Goal: Task Accomplishment & Management: Use online tool/utility

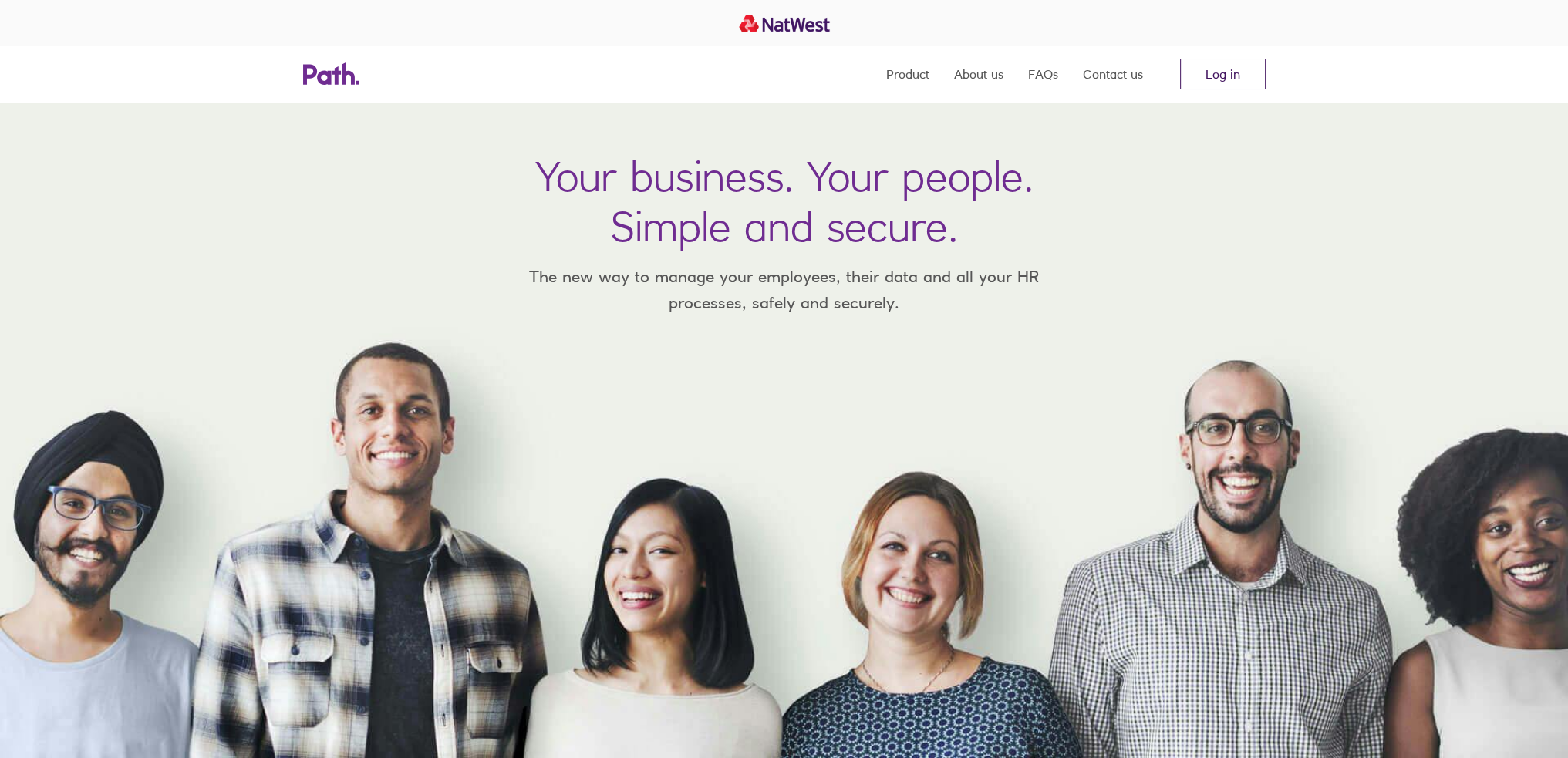
click at [1222, 67] on link "Log in" at bounding box center [1223, 74] width 86 height 31
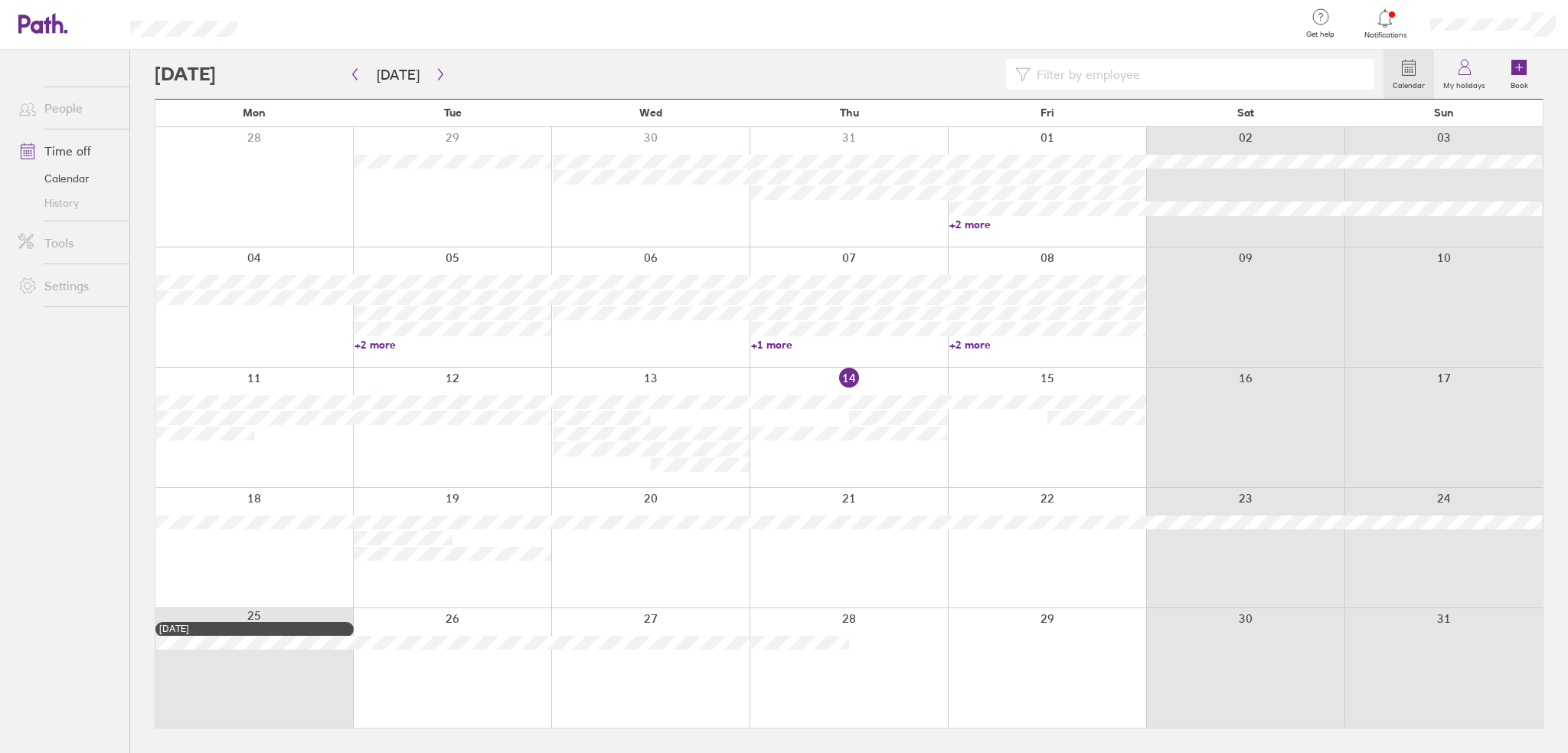
click at [1034, 548] on div at bounding box center [1047, 548] width 198 height 119
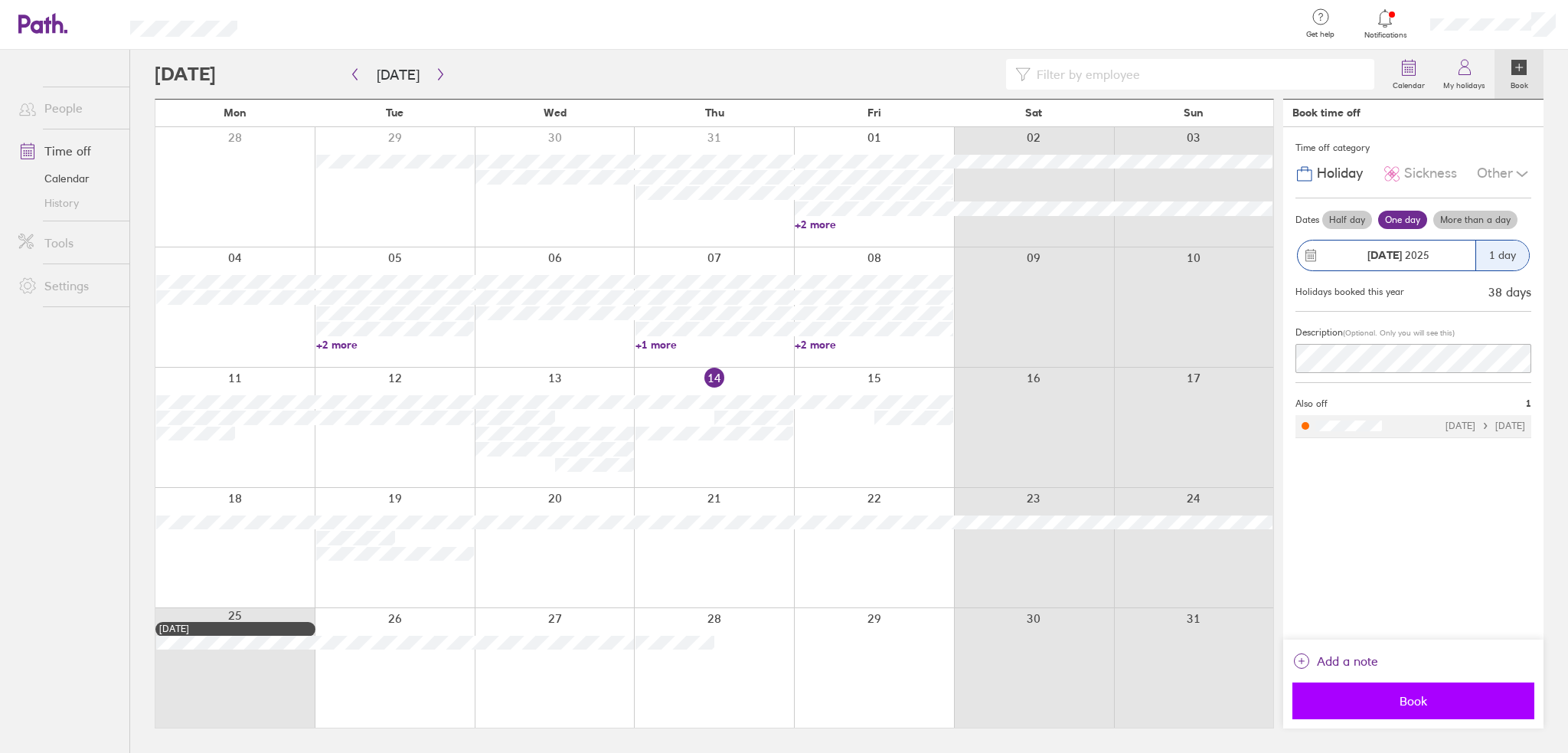
click at [1432, 701] on span "Book" at bounding box center [1413, 701] width 221 height 14
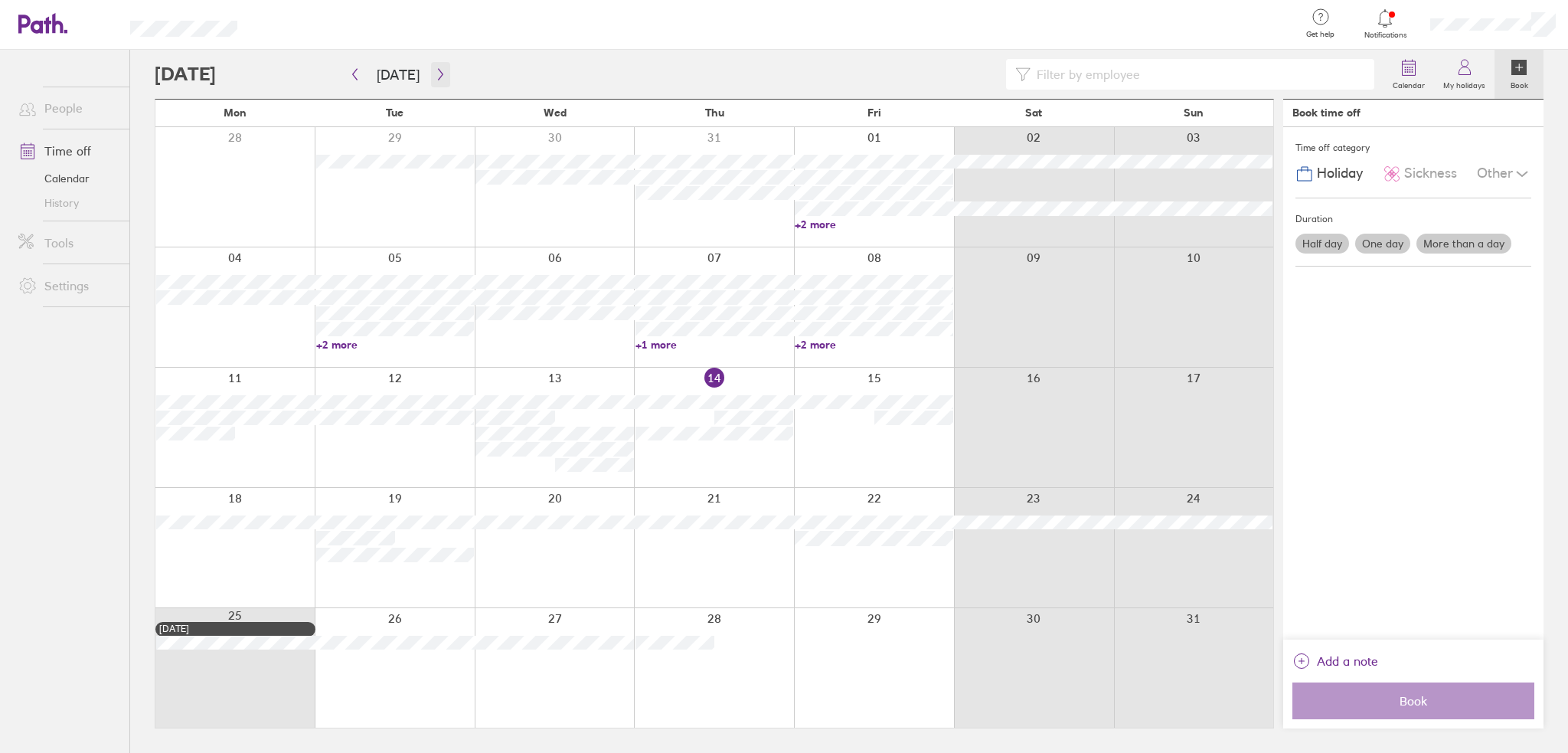
click at [437, 77] on icon "button" at bounding box center [441, 74] width 12 height 12
